Goal: Check status: Check status

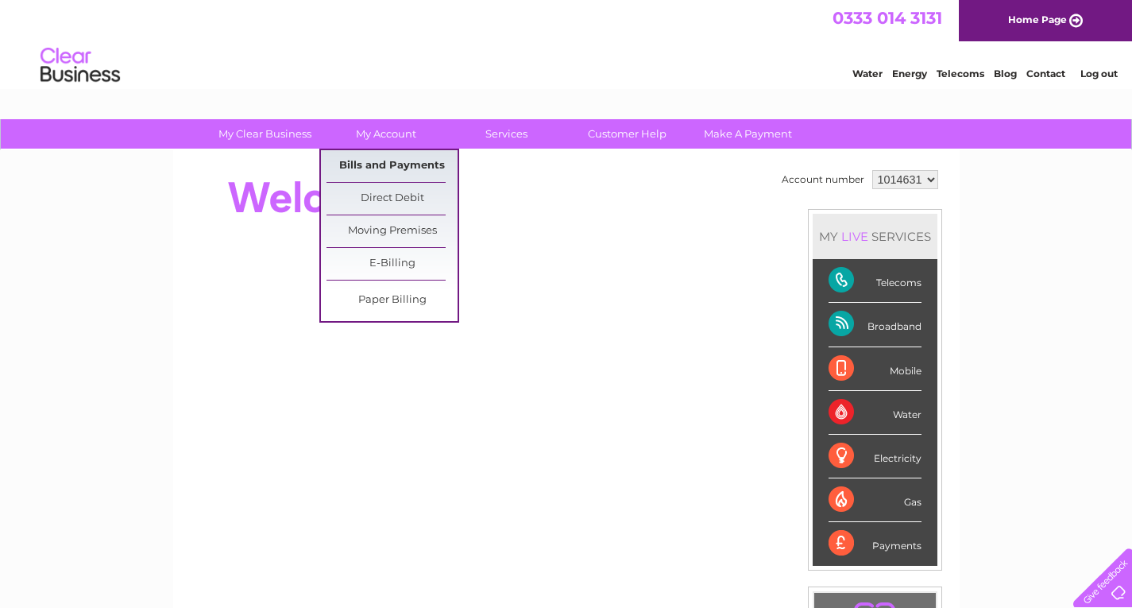
click at [374, 164] on link "Bills and Payments" at bounding box center [392, 166] width 131 height 32
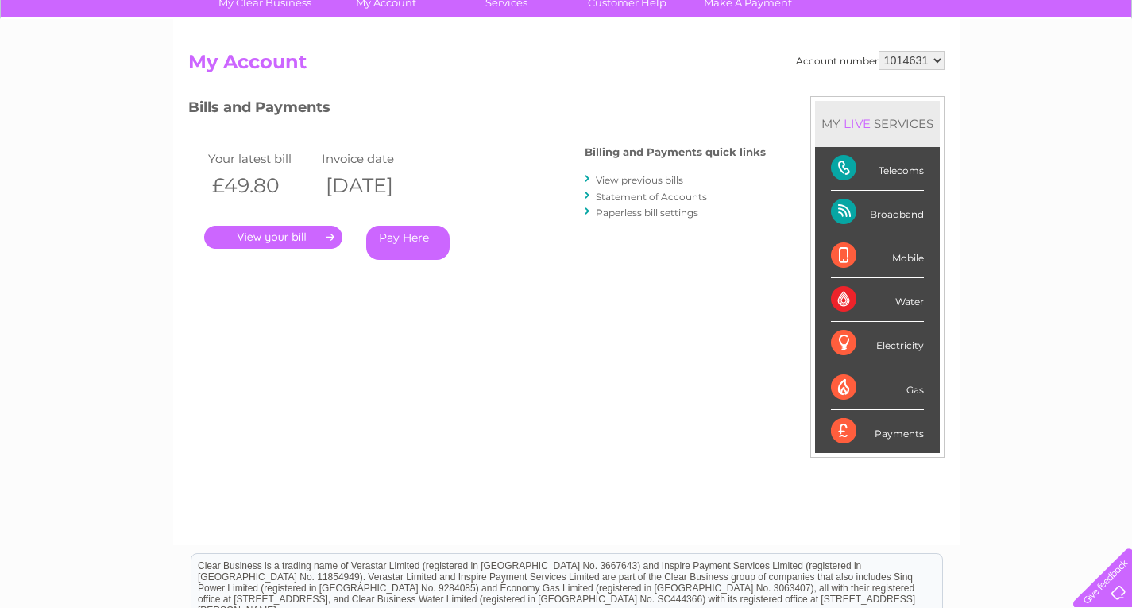
scroll to position [159, 0]
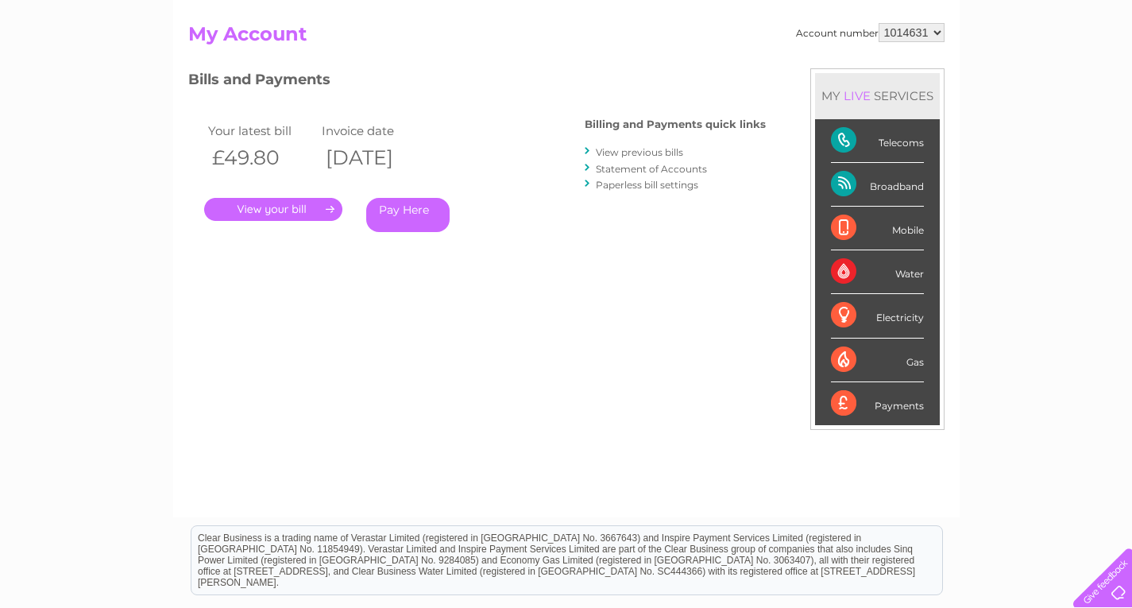
click at [279, 207] on link "." at bounding box center [273, 209] width 138 height 23
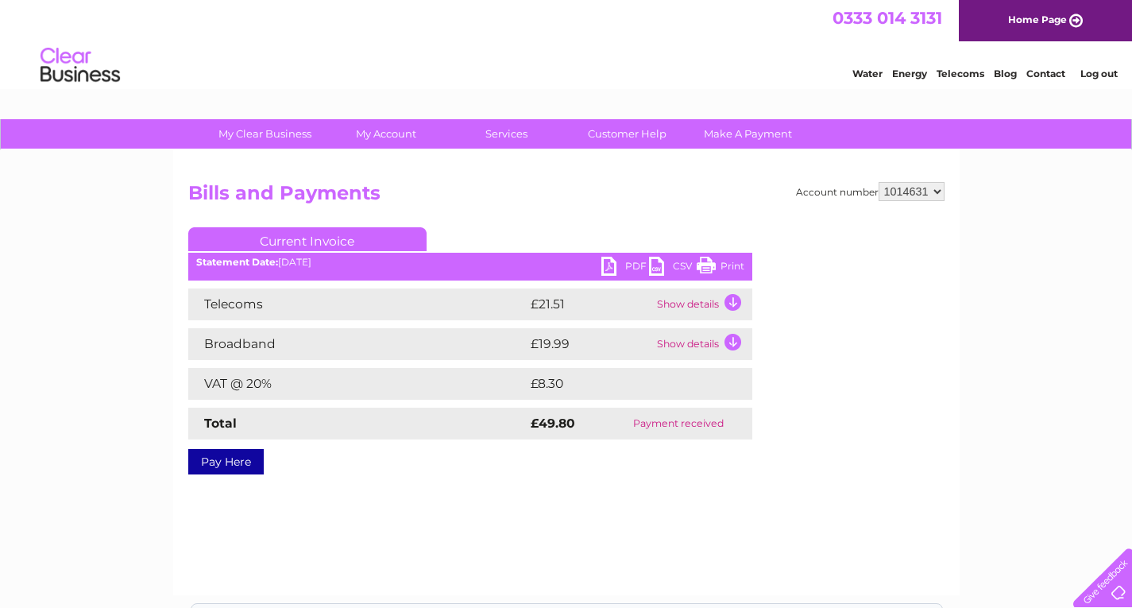
click at [730, 301] on td "Show details" at bounding box center [702, 304] width 99 height 32
